Goal: Find specific page/section: Find specific page/section

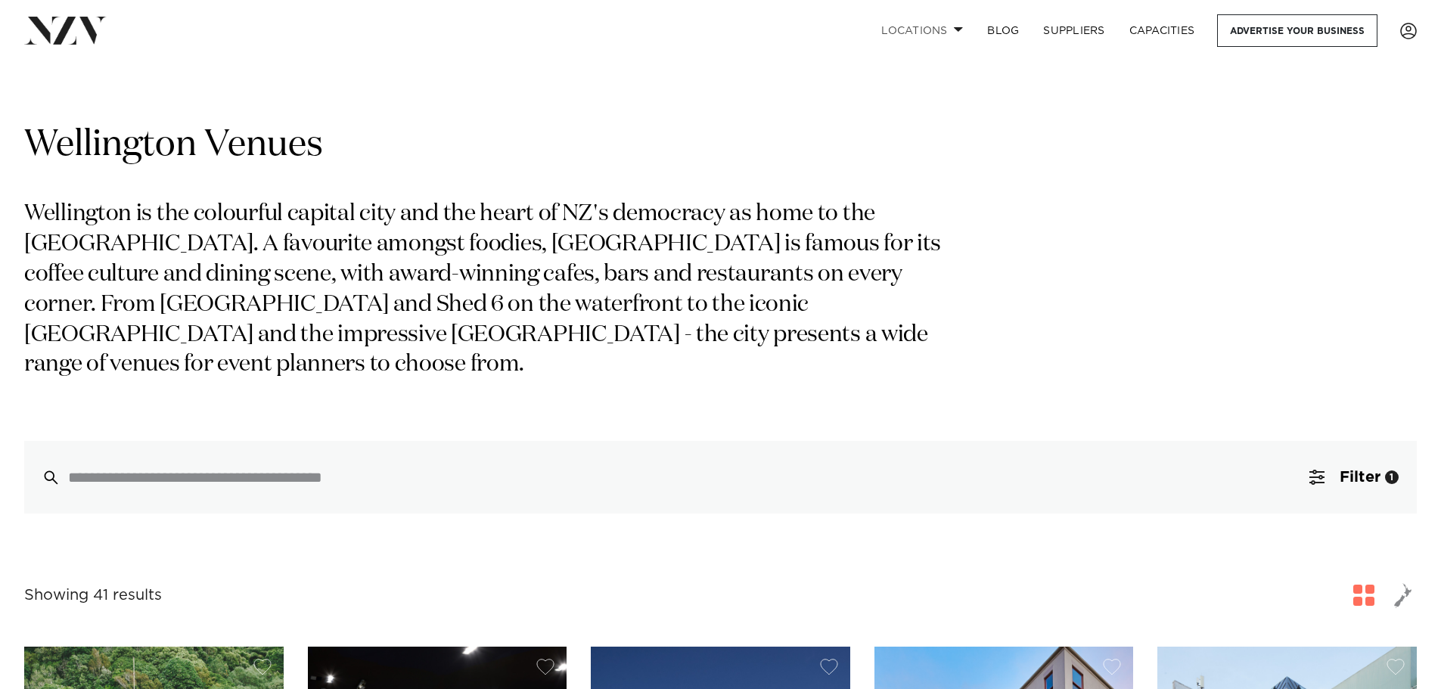
click at [947, 21] on link "Locations" at bounding box center [922, 30] width 106 height 33
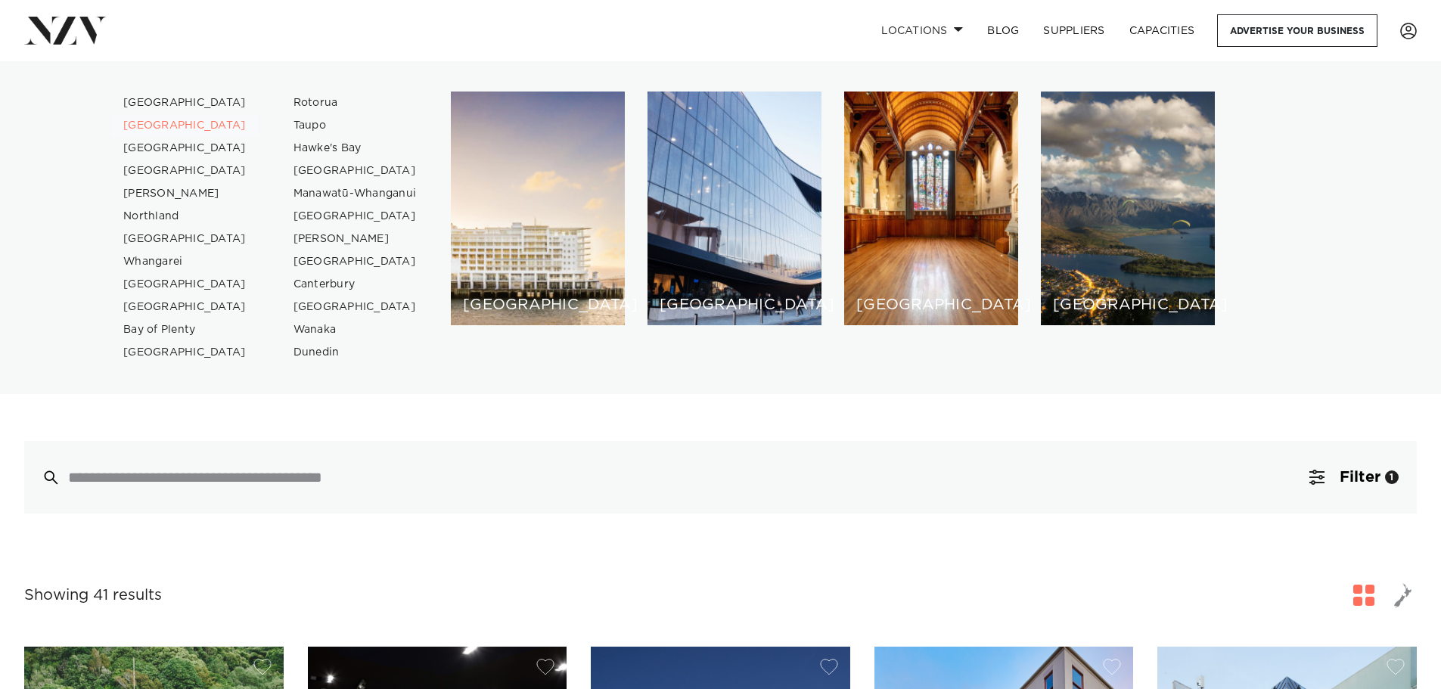
click at [168, 121] on link "[GEOGRAPHIC_DATA]" at bounding box center [185, 125] width 148 height 23
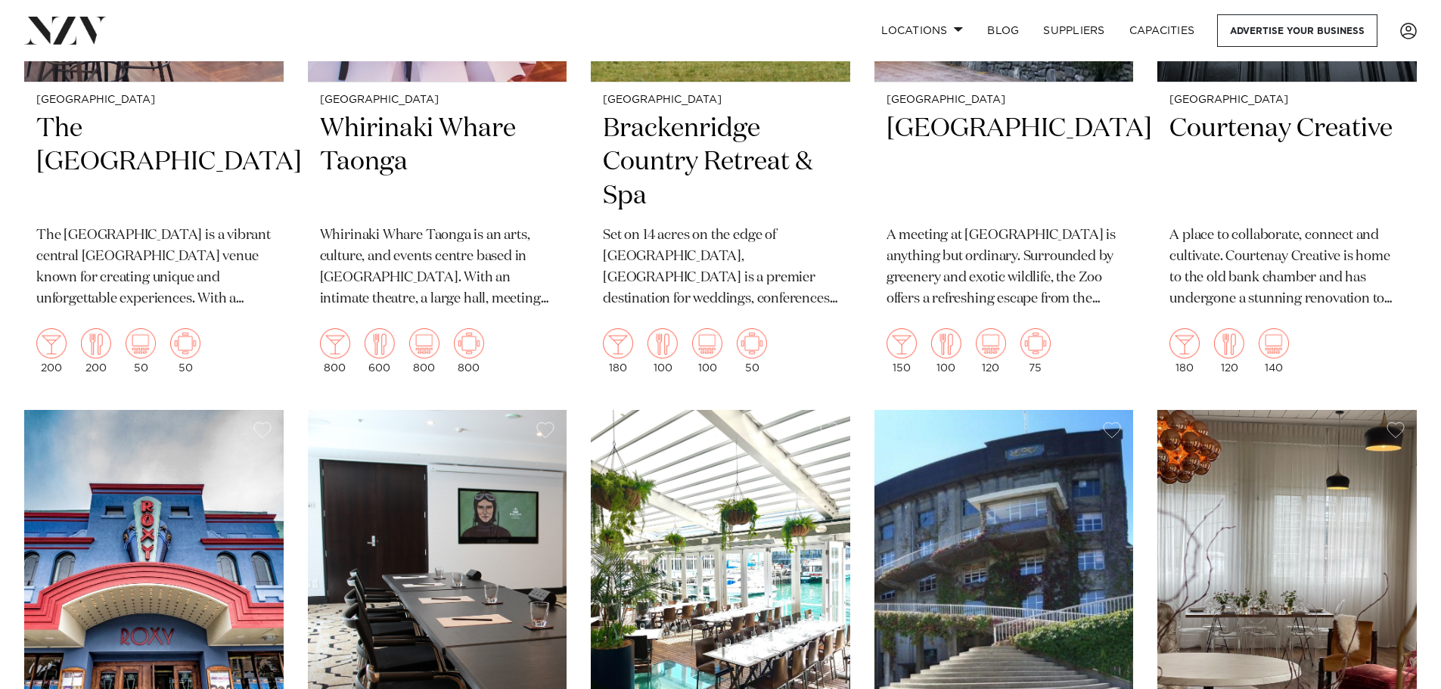
scroll to position [3632, 0]
